Goal: Go to known website: Access a specific website the user already knows

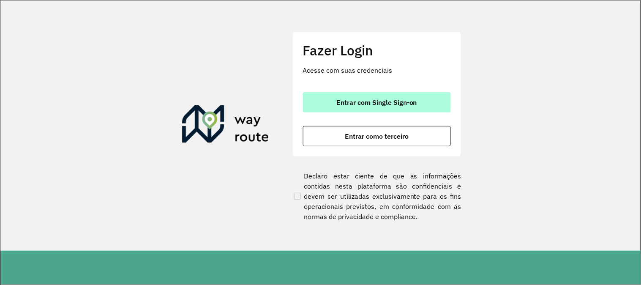
click at [364, 102] on span "Entrar com Single Sign-on" at bounding box center [377, 102] width 81 height 7
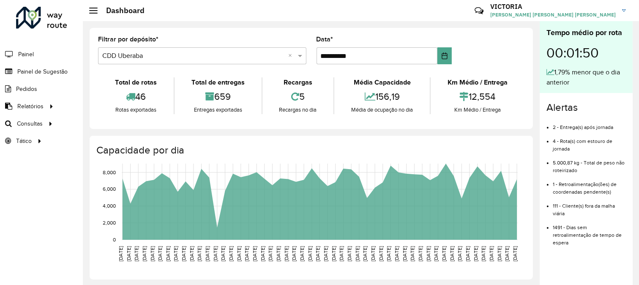
click at [528, 55] on div "**********" at bounding box center [312, 78] width 444 height 101
